Goal: Task Accomplishment & Management: Use online tool/utility

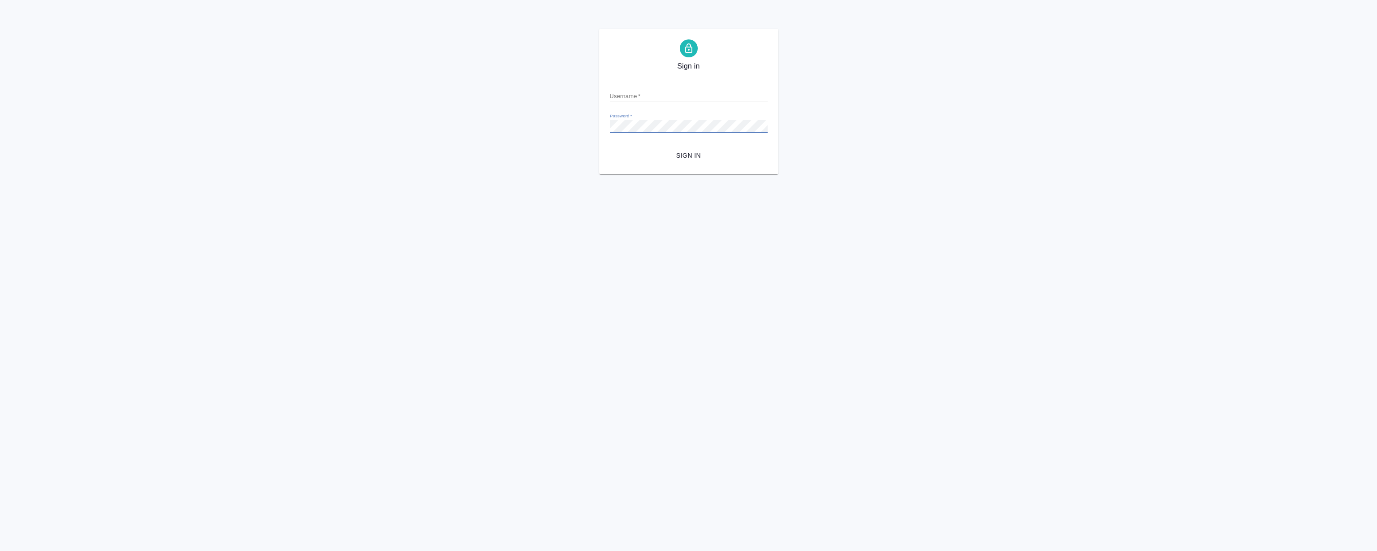
click at [686, 93] on input "Username   *" at bounding box center [689, 96] width 158 height 13
type input "r.magerramov@awatera.com"
click at [610, 148] on button "Sign in" at bounding box center [689, 156] width 158 height 17
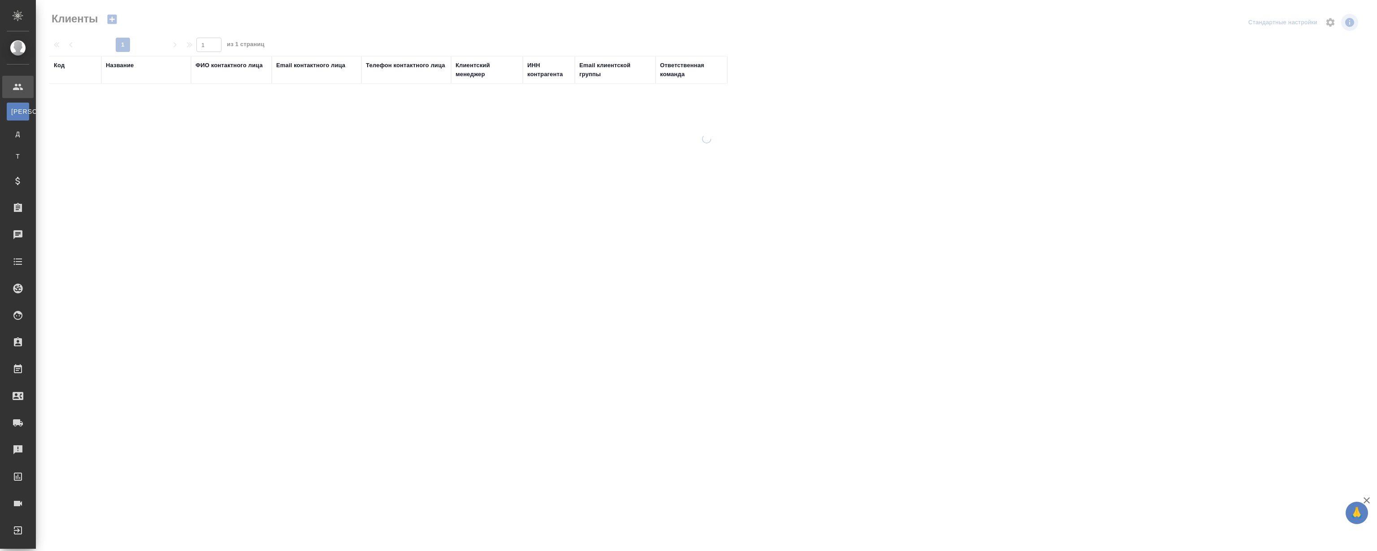
select select "RU"
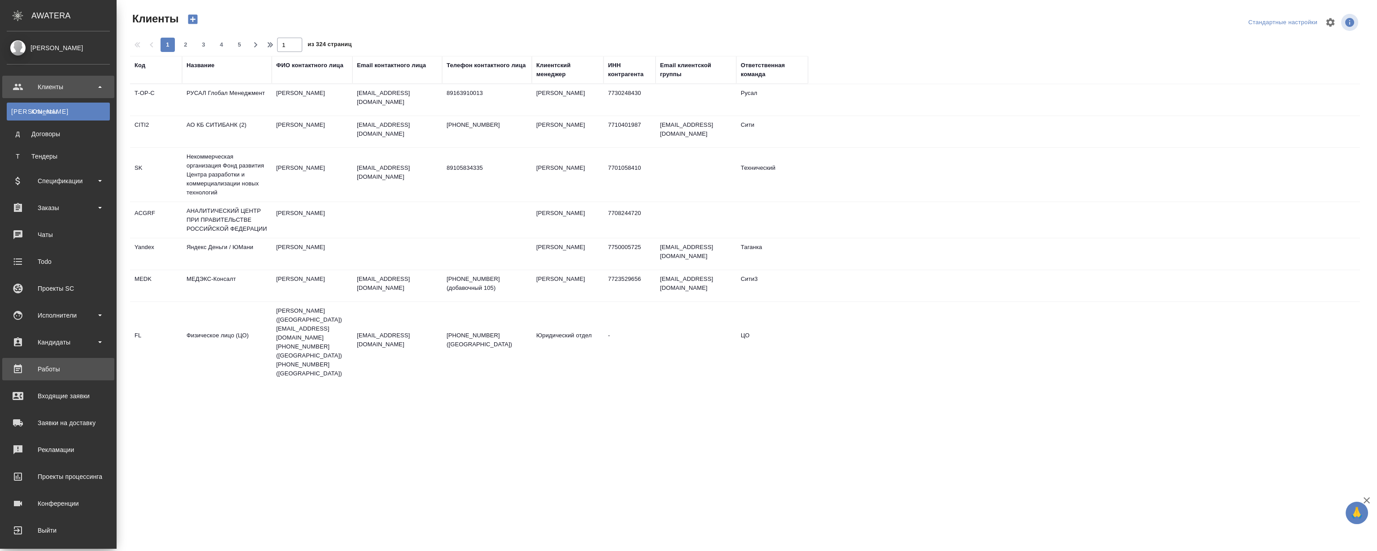
click at [36, 376] on div "Работы" at bounding box center [58, 369] width 103 height 13
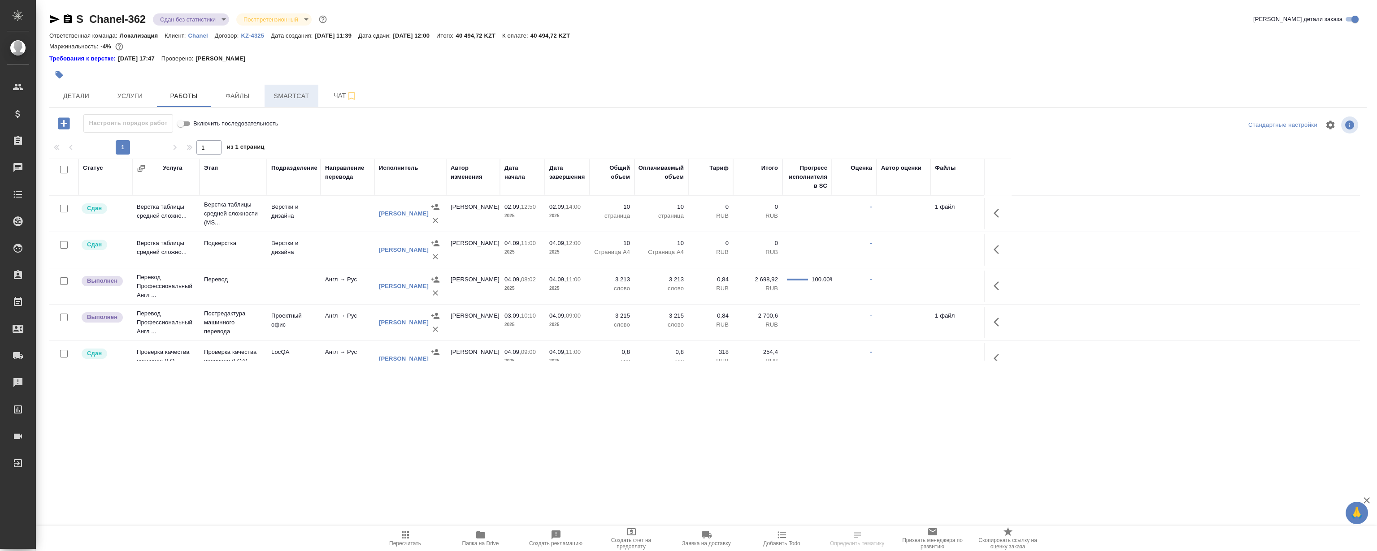
click at [307, 94] on span "Smartcat" at bounding box center [291, 96] width 43 height 11
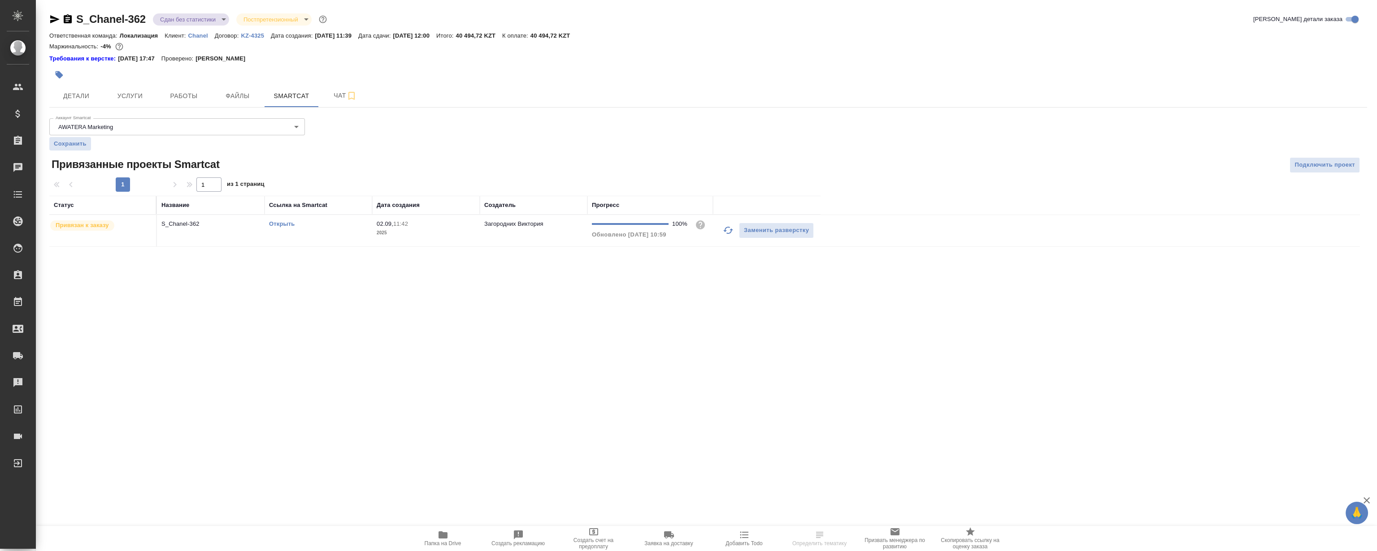
click at [284, 226] on link "Открыть" at bounding box center [282, 224] width 26 height 7
